Goal: Connect with others: Establish contact or relationships with other users

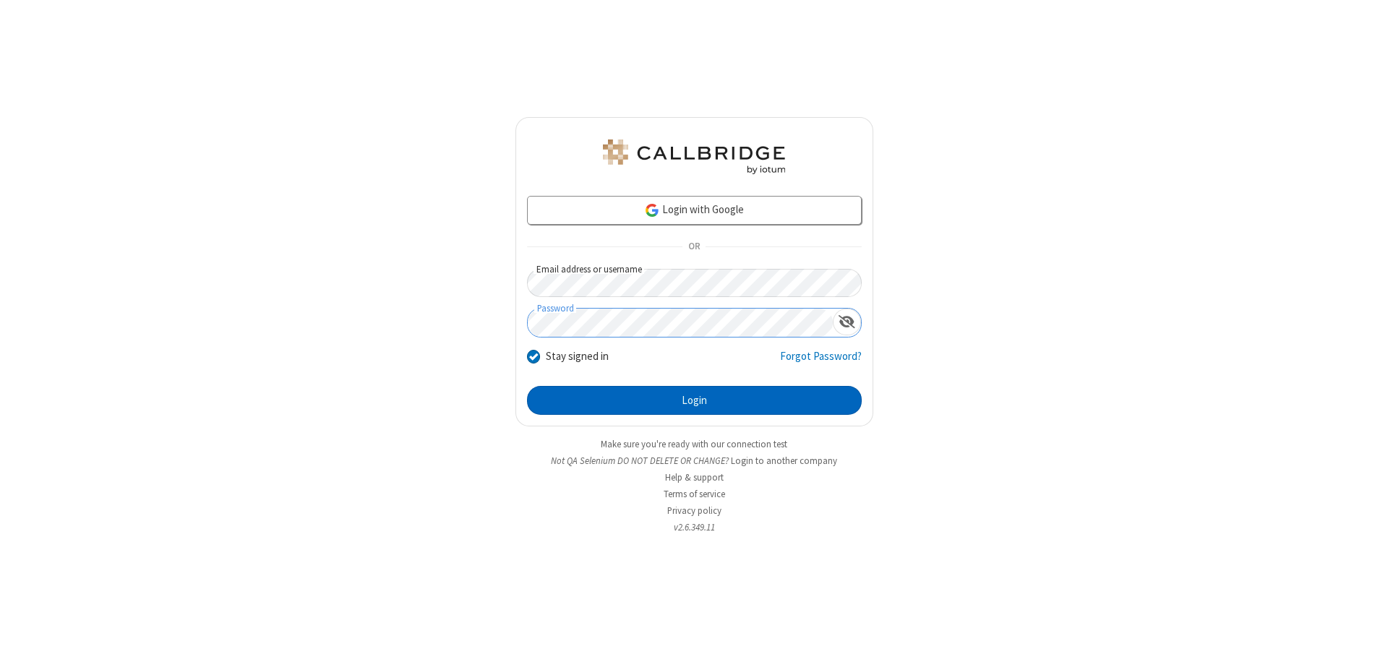
click at [694, 401] on button "Login" at bounding box center [694, 400] width 335 height 29
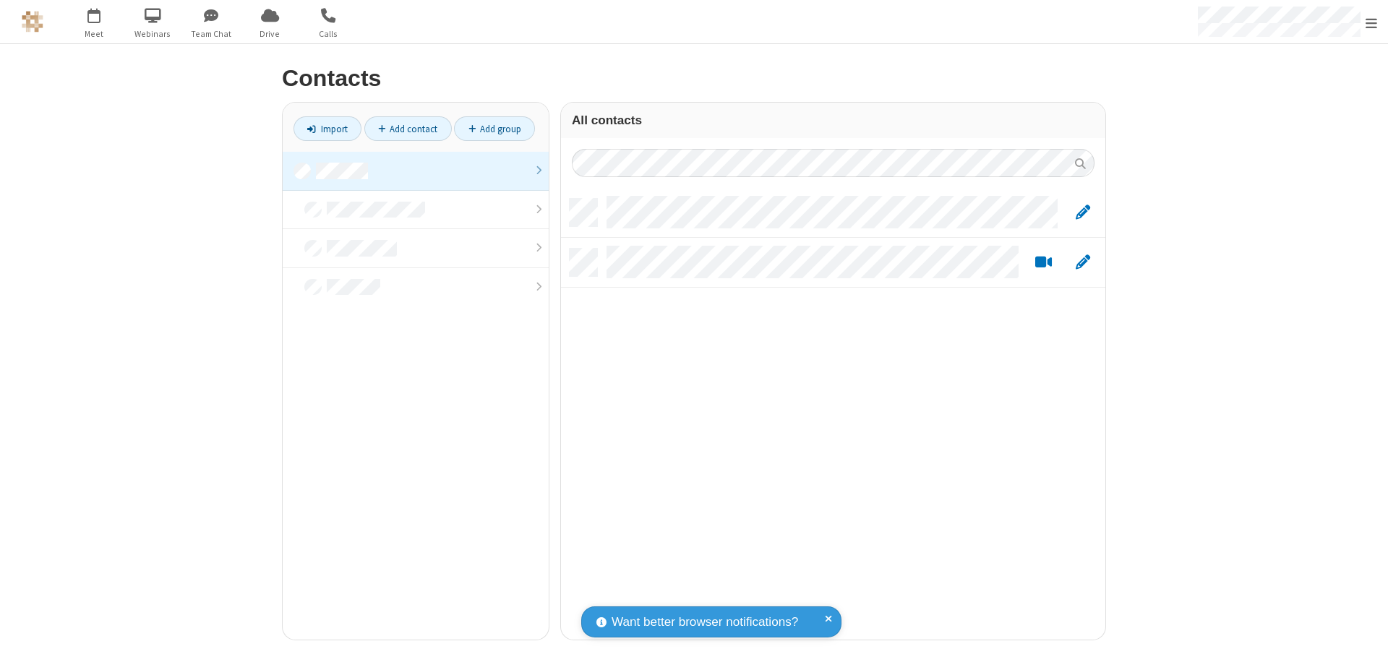
scroll to position [441, 534]
click at [416, 171] on link at bounding box center [416, 171] width 266 height 39
click at [408, 129] on link "Add contact" at bounding box center [407, 128] width 87 height 25
